Goal: Information Seeking & Learning: Learn about a topic

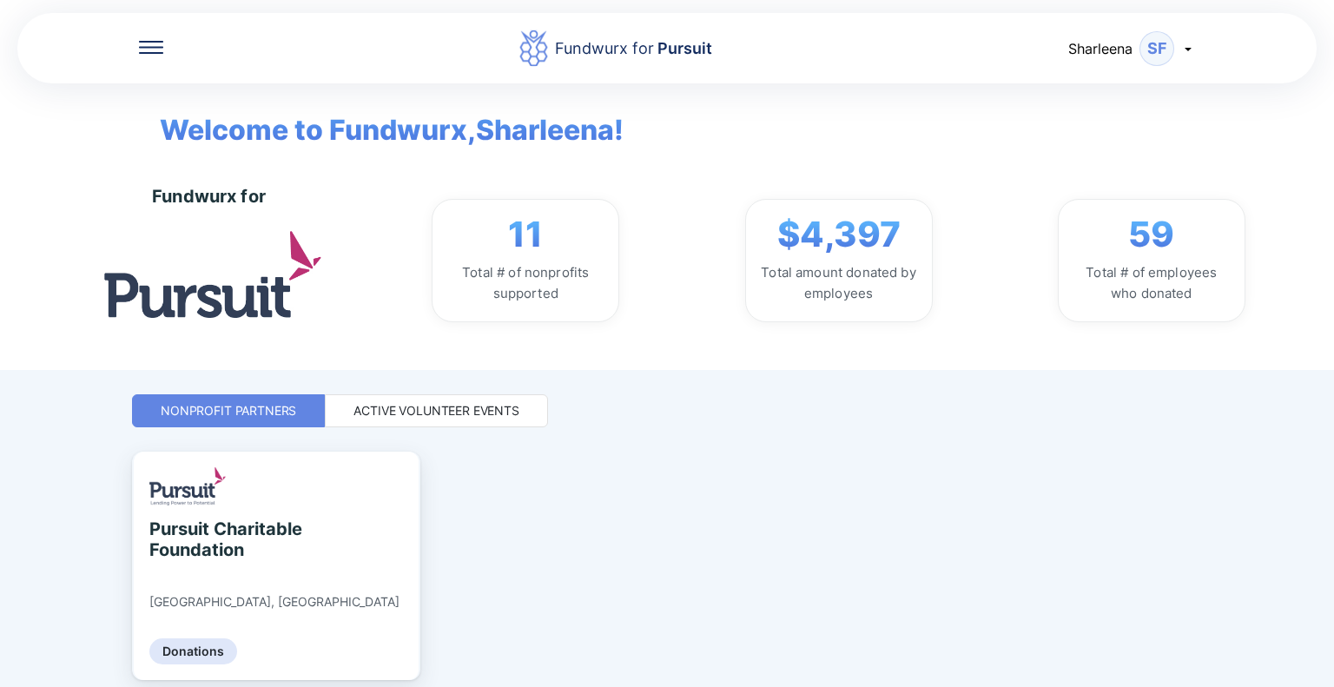
click at [456, 411] on div "Active Volunteer Events" at bounding box center [436, 410] width 166 height 17
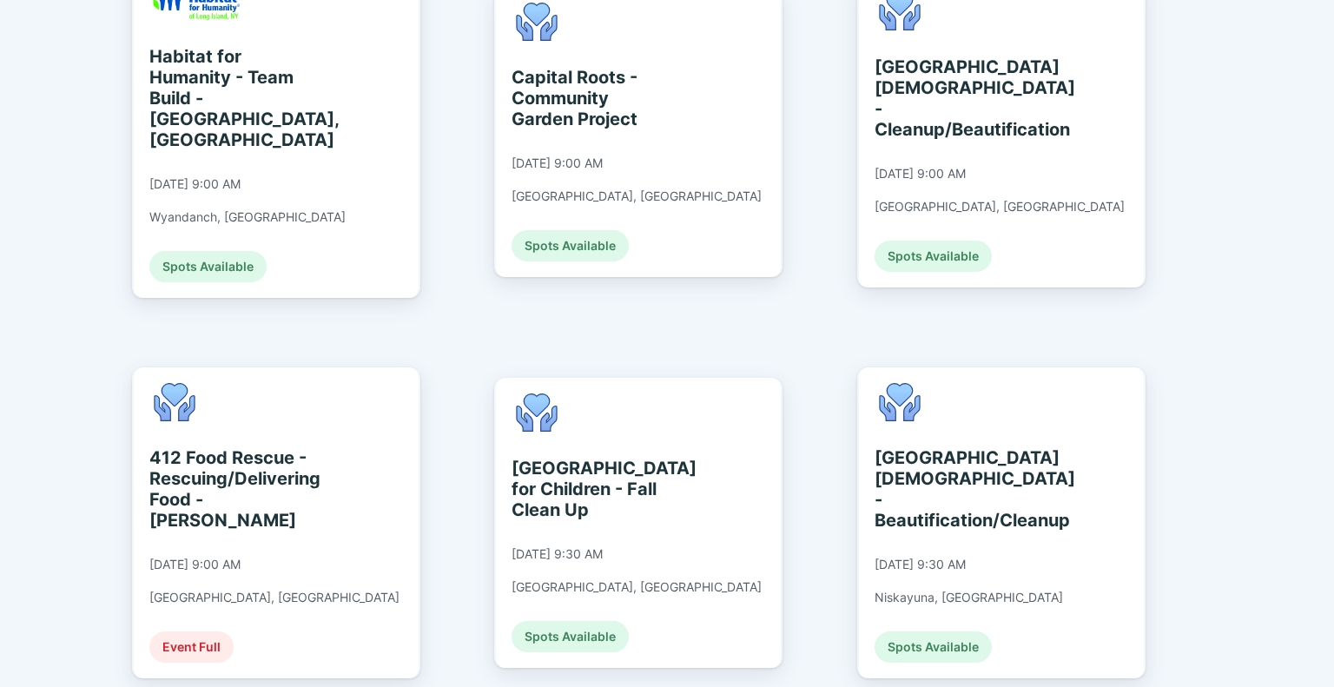
scroll to position [868, 0]
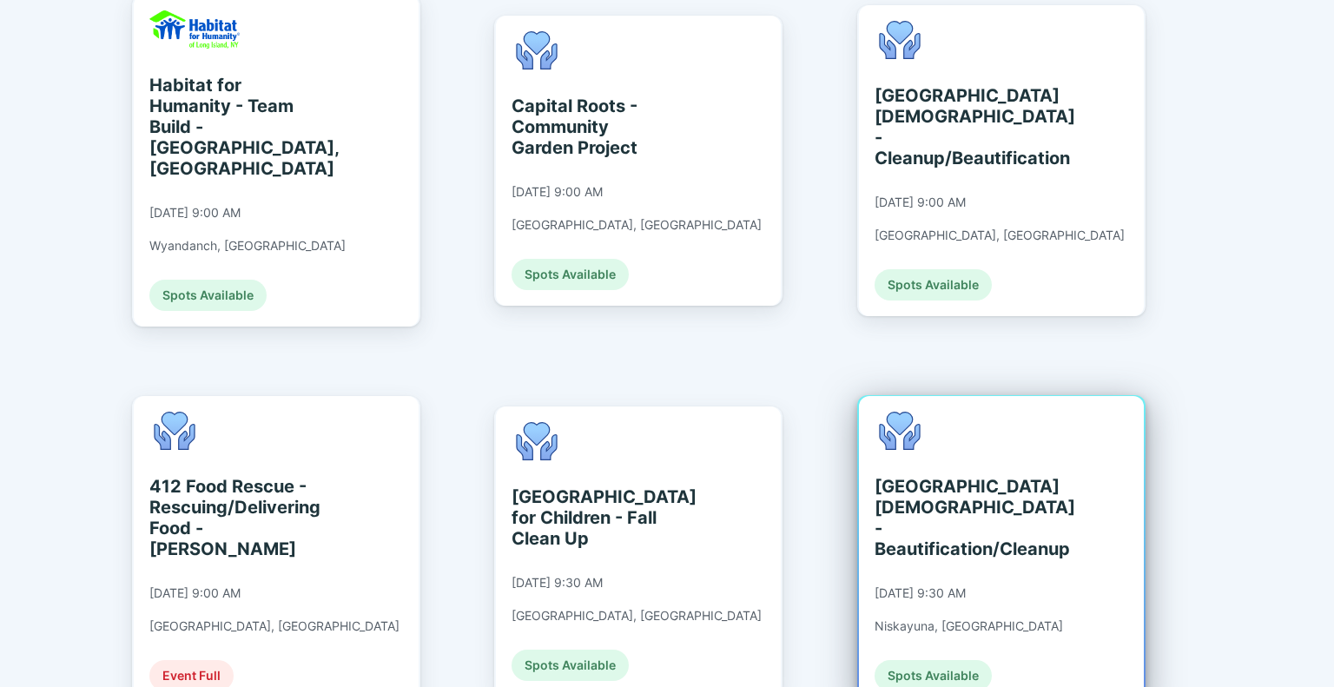
click at [973, 476] on div "[GEOGRAPHIC_DATA][DEMOGRAPHIC_DATA] - Beautification/Cleanup" at bounding box center [953, 517] width 159 height 83
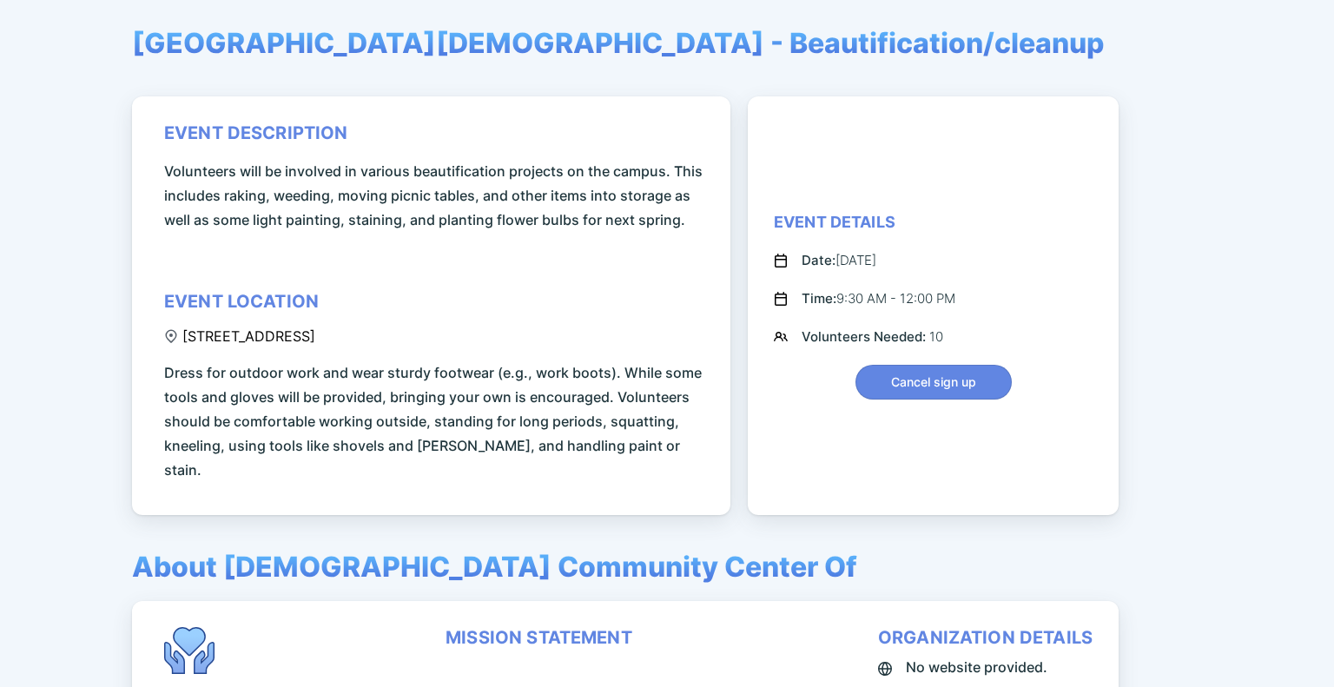
scroll to position [128, 0]
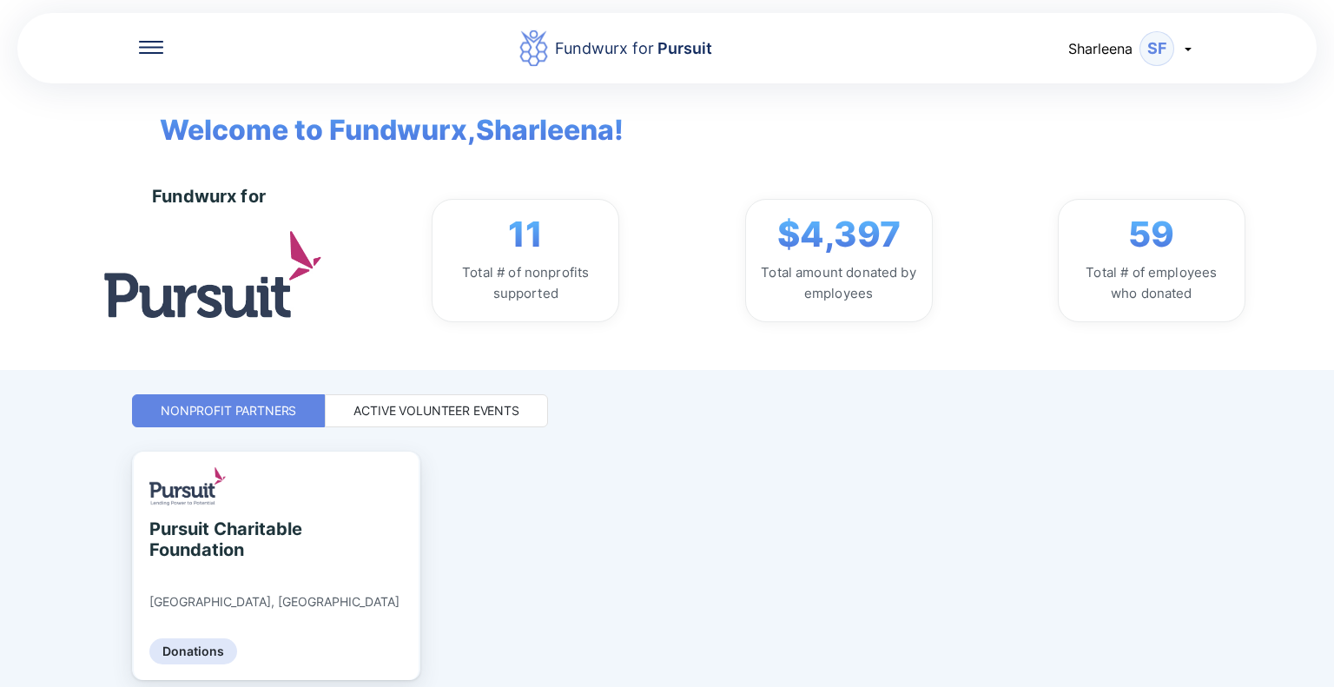
scroll to position [66, 0]
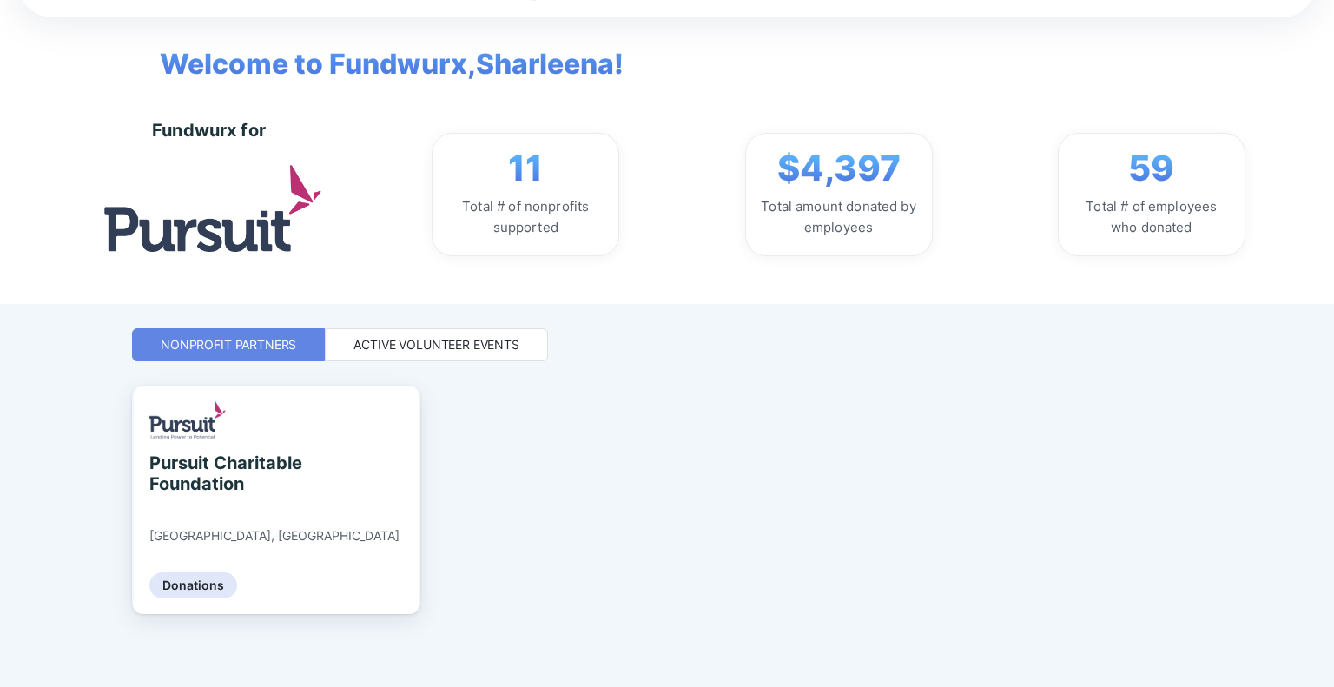
click at [430, 343] on div "Active Volunteer Events" at bounding box center [436, 344] width 166 height 17
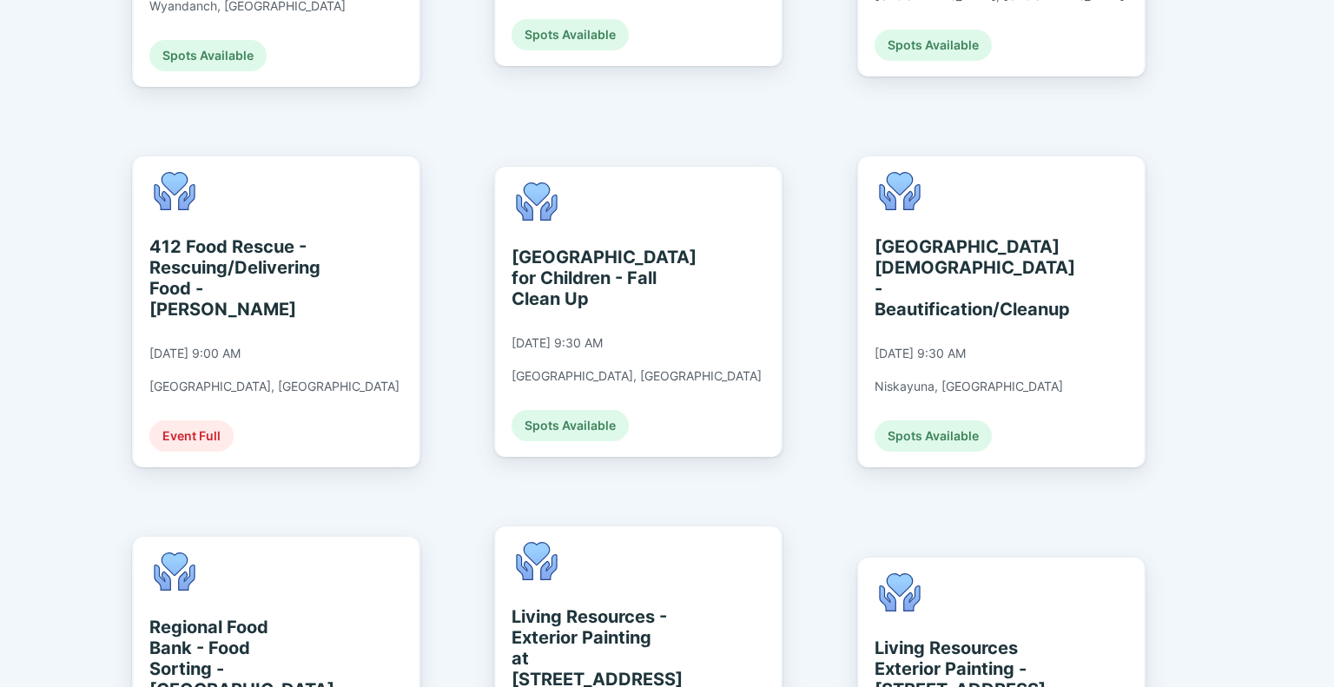
scroll to position [1195, 0]
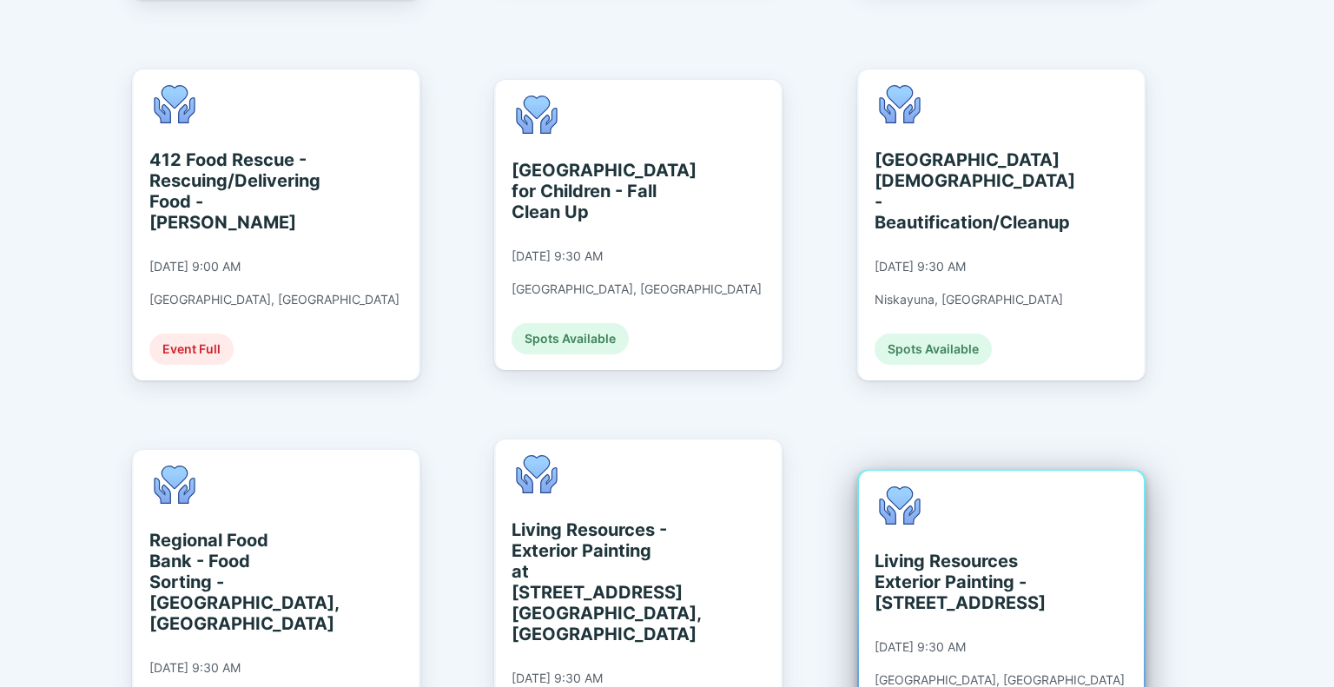
click at [975, 551] on div "Living Resources Exterior Painting - [STREET_ADDRESS]" at bounding box center [953, 582] width 159 height 63
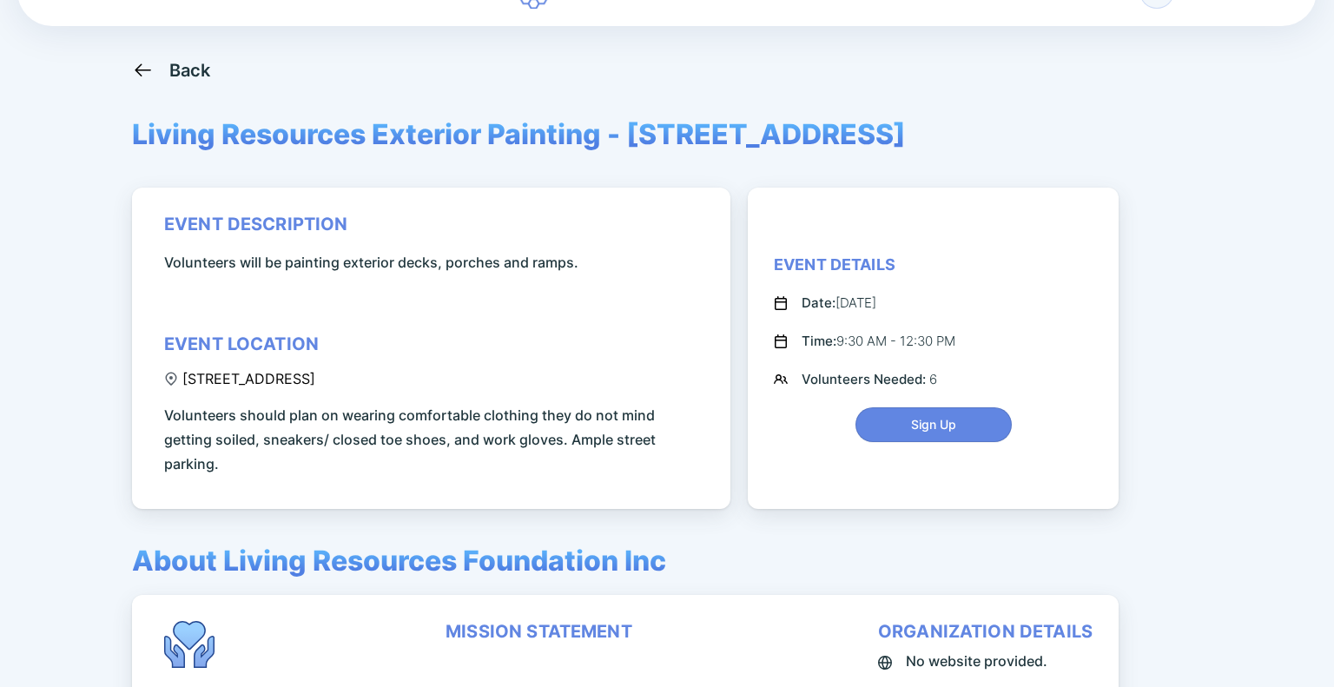
scroll to position [87, 0]
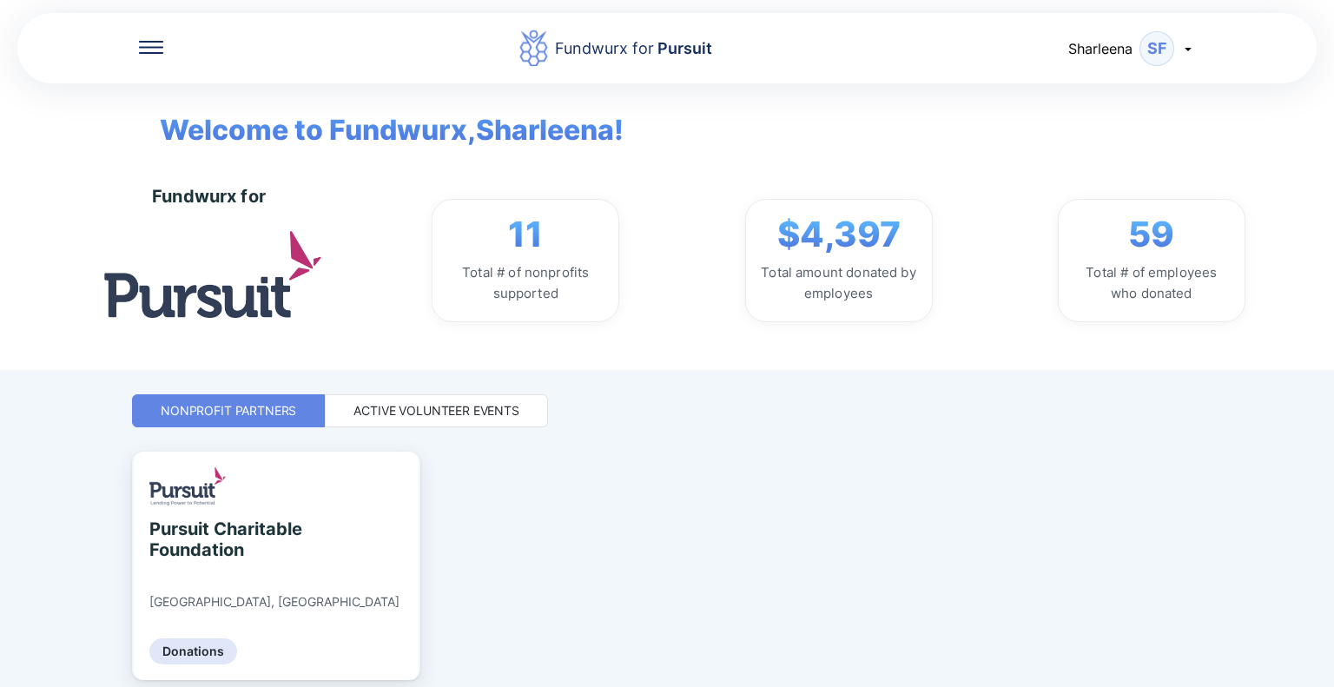
click at [373, 407] on div "Active Volunteer Events" at bounding box center [436, 410] width 166 height 17
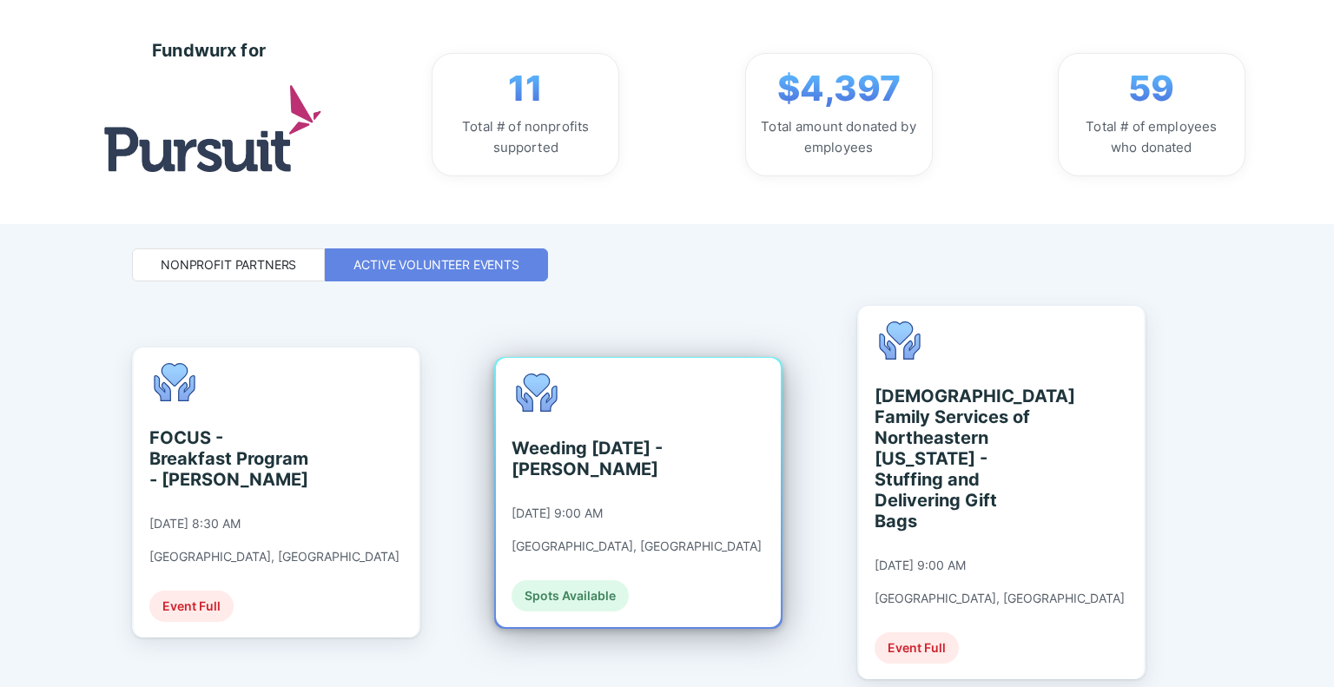
scroll to position [174, 0]
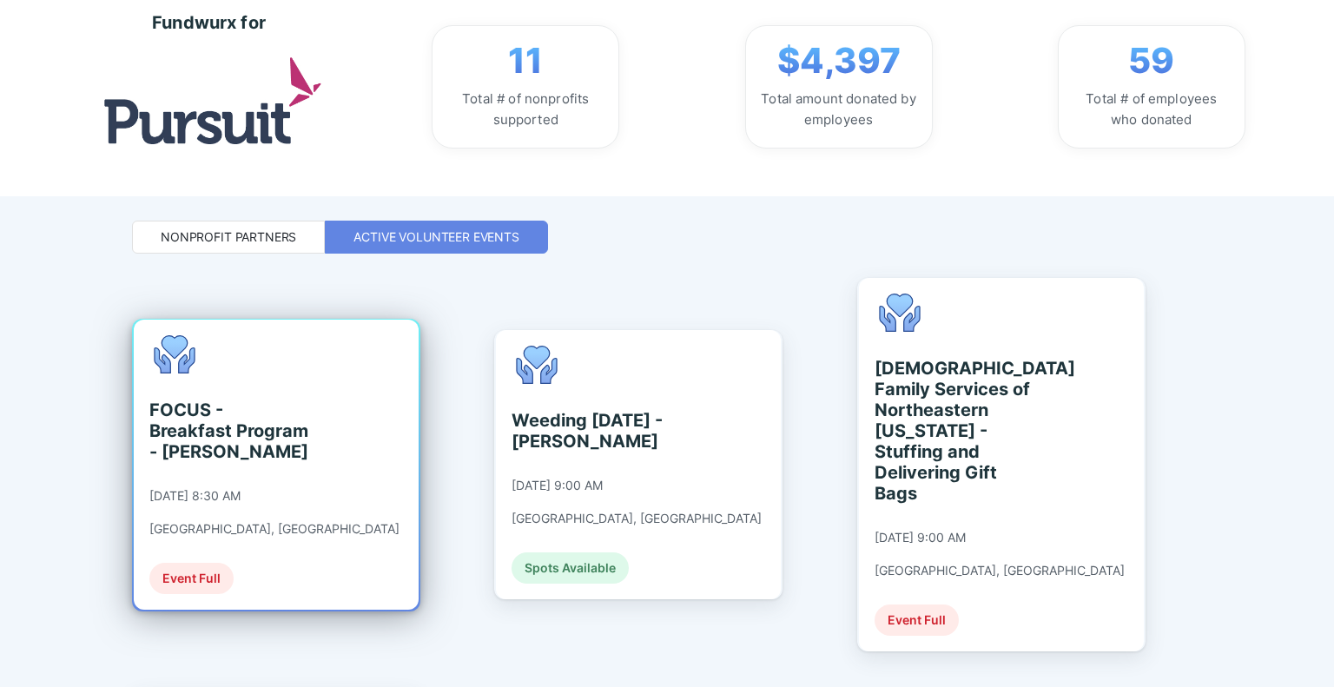
click at [283, 419] on div "FOCUS - Breakfast Program - [PERSON_NAME]" at bounding box center [228, 430] width 159 height 63
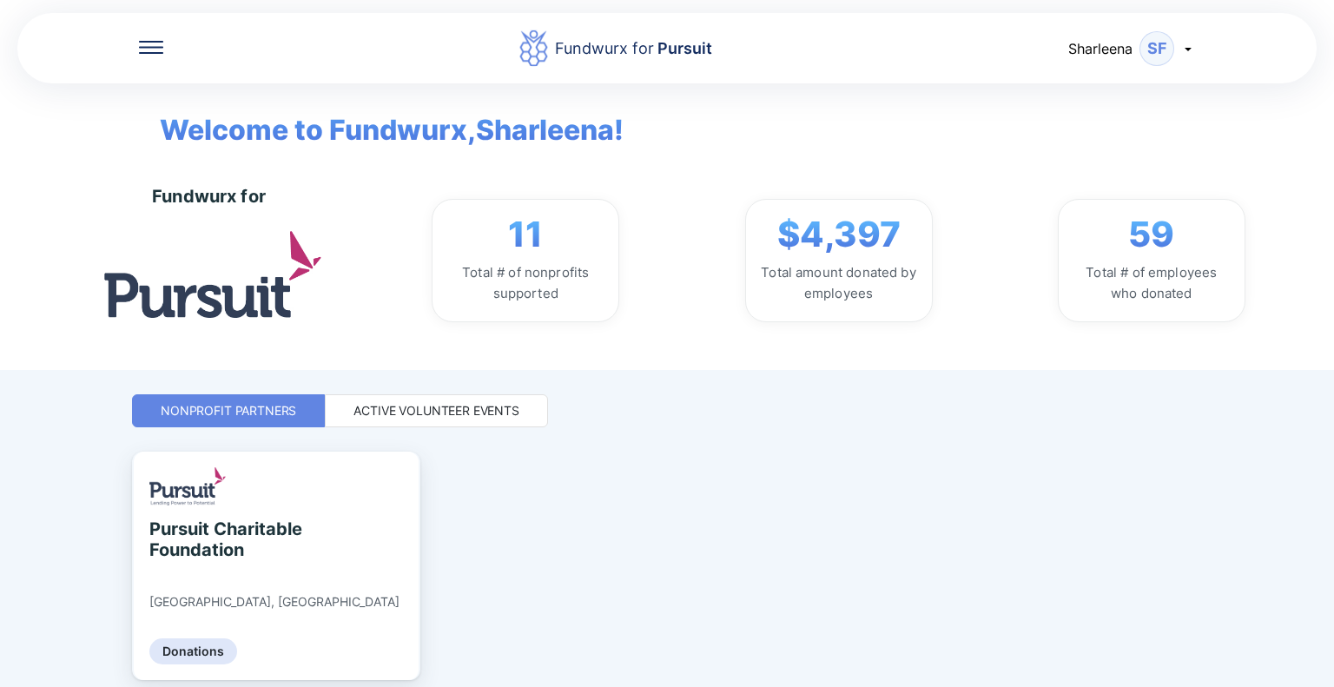
click at [465, 405] on div "Active Volunteer Events" at bounding box center [436, 410] width 166 height 17
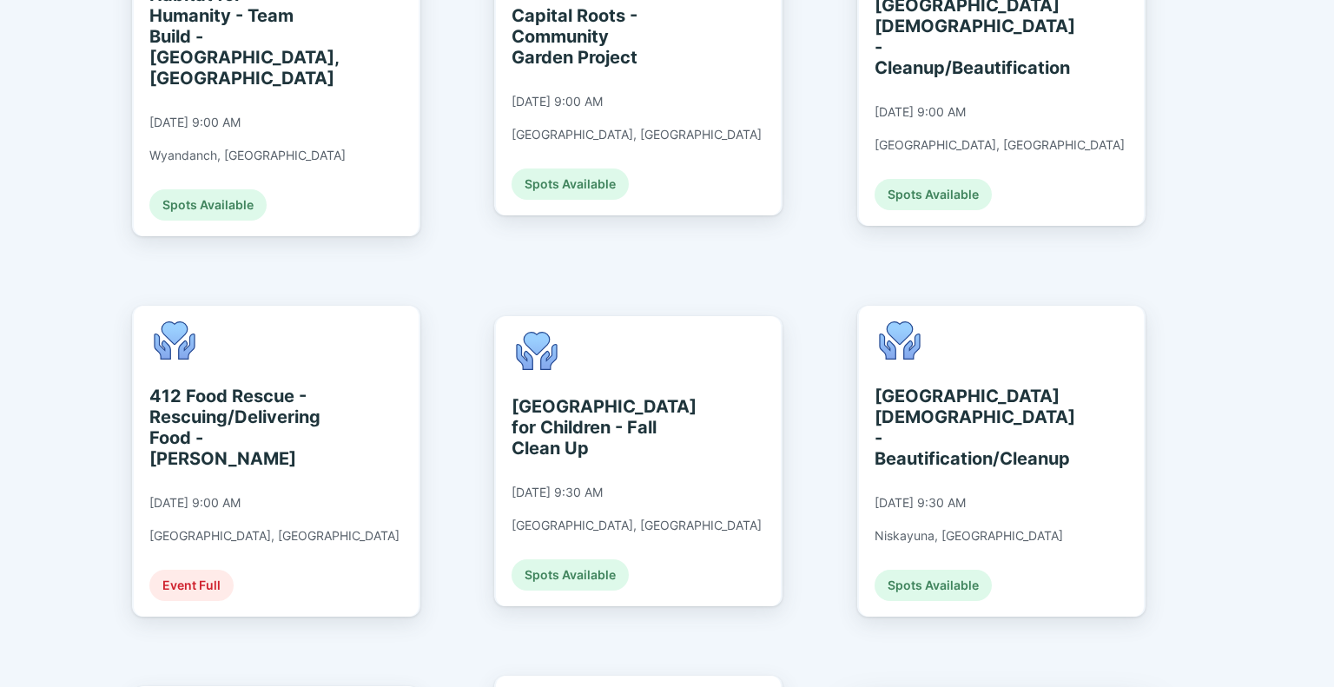
scroll to position [955, 0]
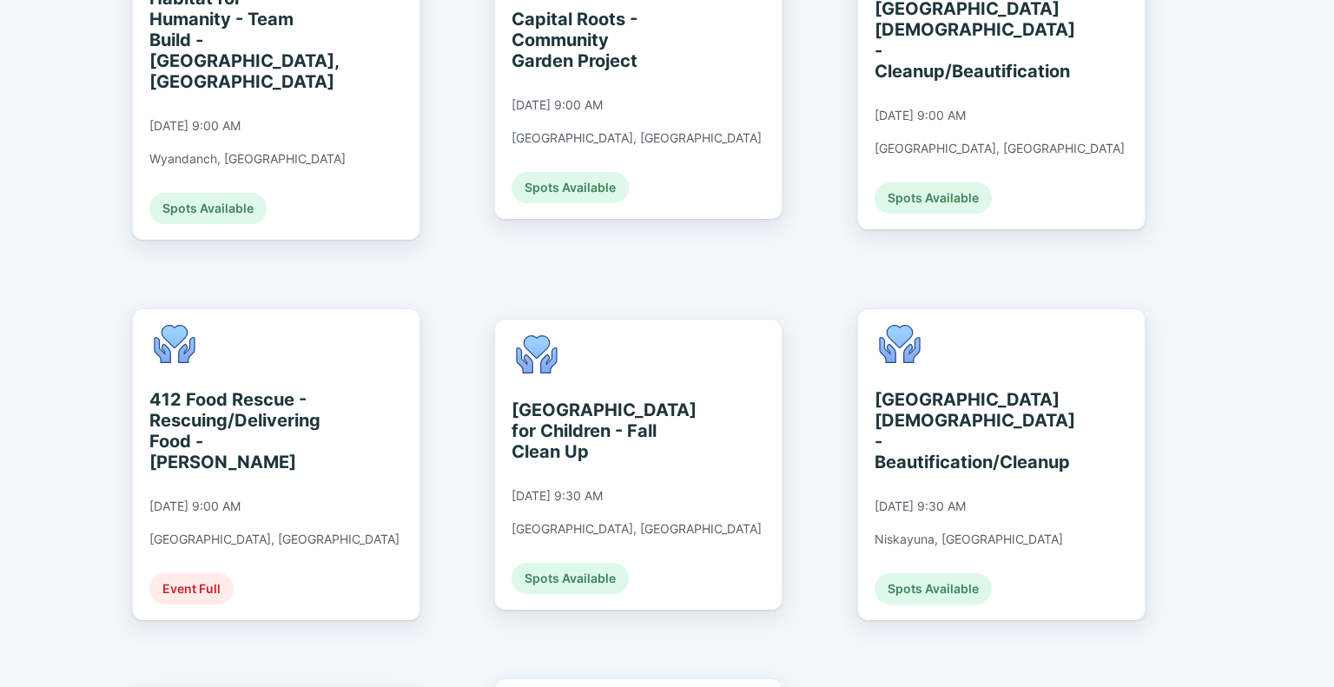
drag, startPoint x: 1276, startPoint y: 337, endPoint x: 1231, endPoint y: 297, distance: 59.6
click at [1276, 337] on div "Fundwurx for Pursuit Sharleena SF Welcome to Fundwurx, Sharleena ! Fundwurx for…" at bounding box center [667, 343] width 1334 height 687
